Goal: Check status: Check status

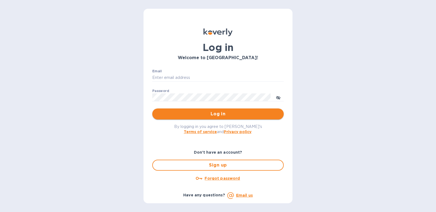
type input "[EMAIL_ADDRESS][DOMAIN_NAME]"
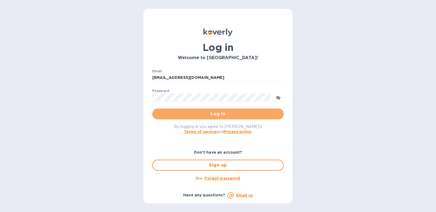
click at [205, 113] on span "Log in" at bounding box center [218, 114] width 123 height 7
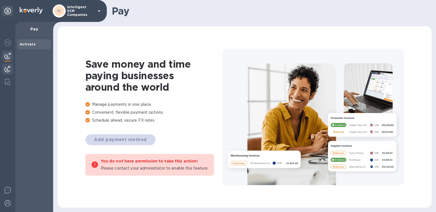
click at [6, 71] on img at bounding box center [7, 69] width 7 height 7
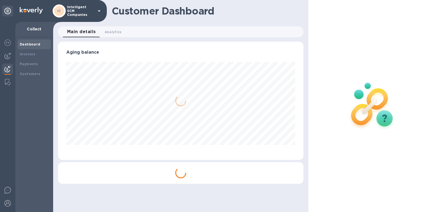
scroll to position [118, 245]
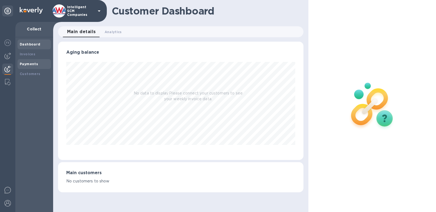
click at [28, 61] on div "Payments" at bounding box center [34, 63] width 29 height 5
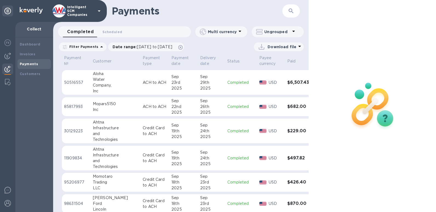
scroll to position [966, 0]
